Goal: Check status

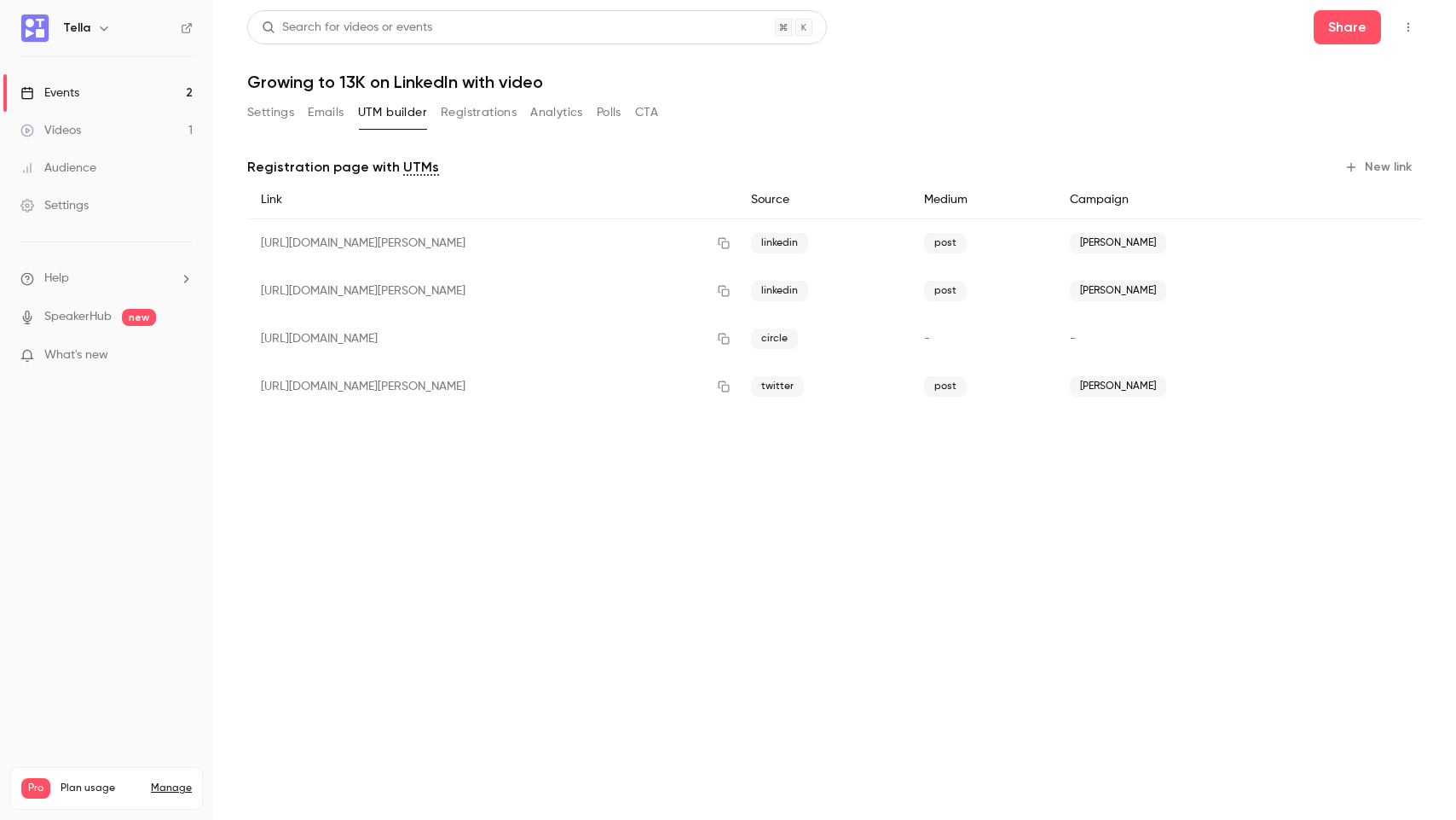
click at [278, 111] on button "Settings" at bounding box center [270, 112] width 47 height 27
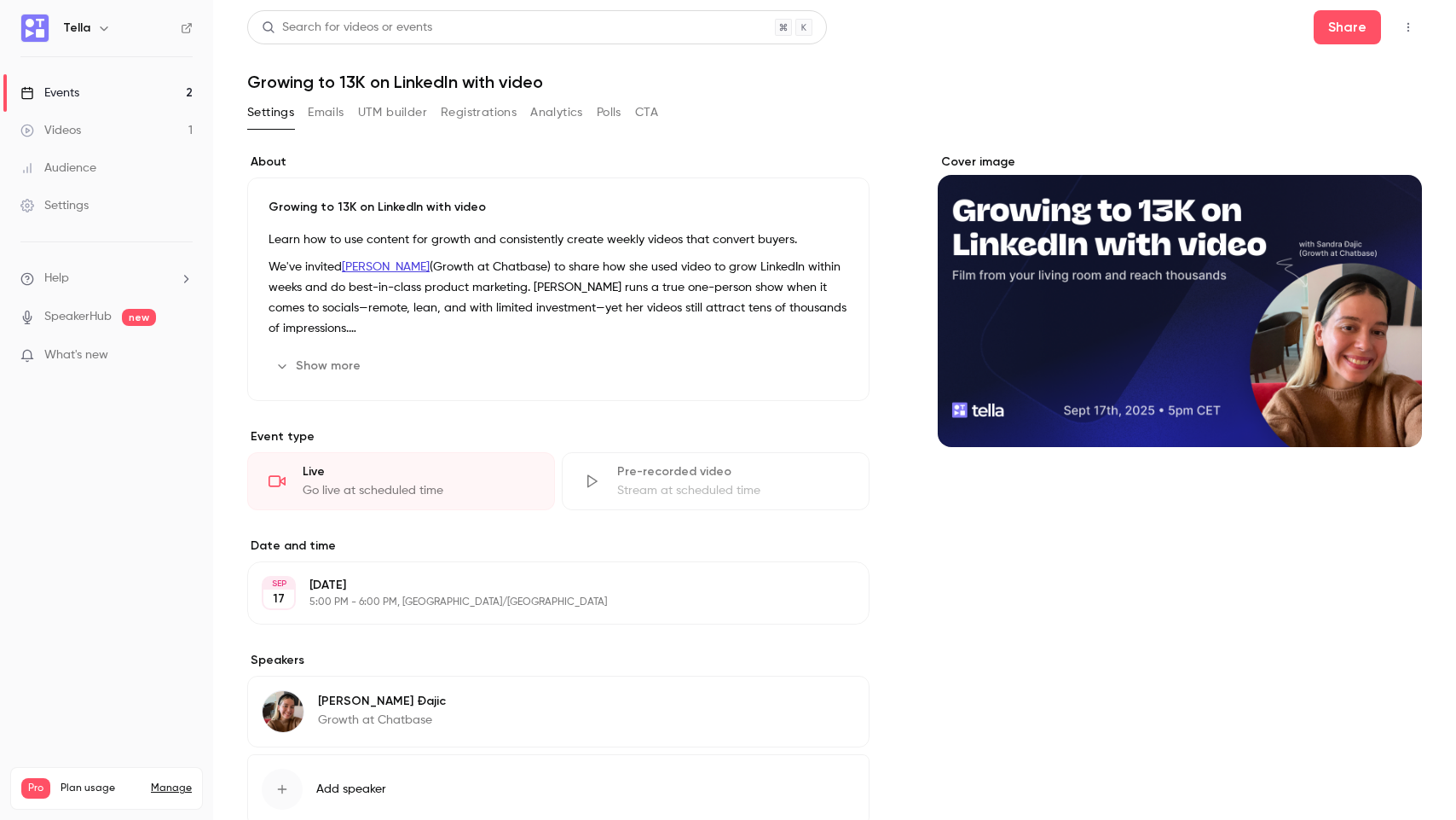
click at [484, 107] on button "Registrations" at bounding box center [478, 112] width 76 height 27
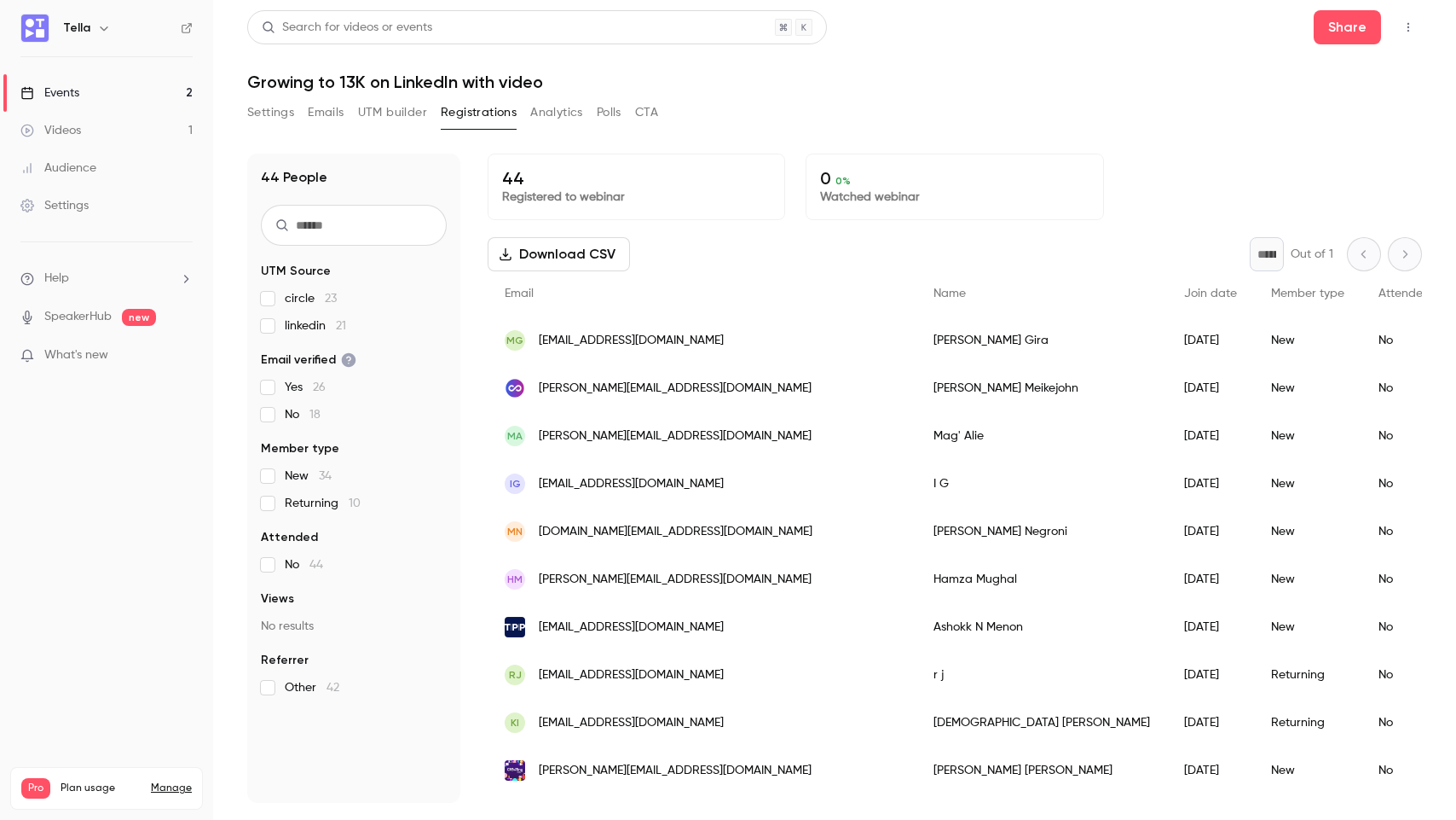
click at [727, 115] on div "Settings Emails UTM builder Registrations Analytics Polls CTA" at bounding box center [834, 116] width 1175 height 34
click at [1175, 185] on div "44 Registered to webinar 0 0 % Watched webinar" at bounding box center [955, 187] width 934 height 67
